Goal: Task Accomplishment & Management: Use online tool/utility

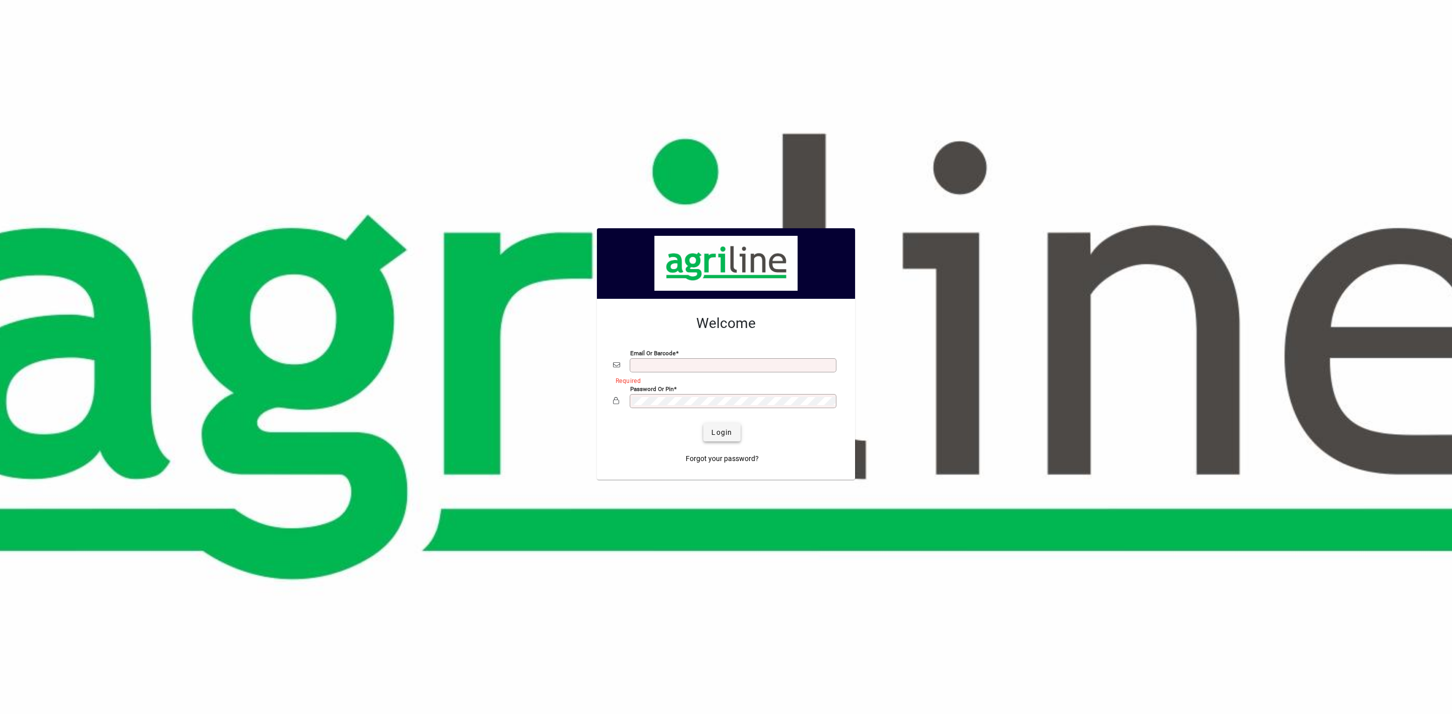
type input "**********"
click at [717, 437] on span "Login" at bounding box center [721, 432] width 21 height 11
